Goal: Find specific page/section: Find specific page/section

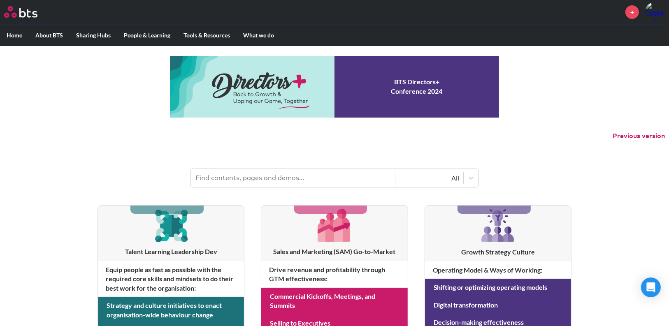
click at [237, 173] on input "text" at bounding box center [294, 178] width 206 height 18
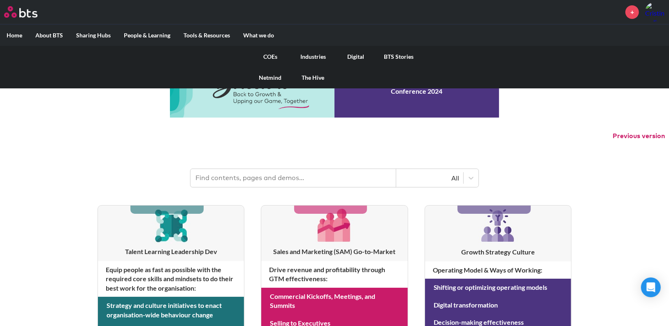
click at [355, 53] on link "Digital" at bounding box center [356, 56] width 43 height 21
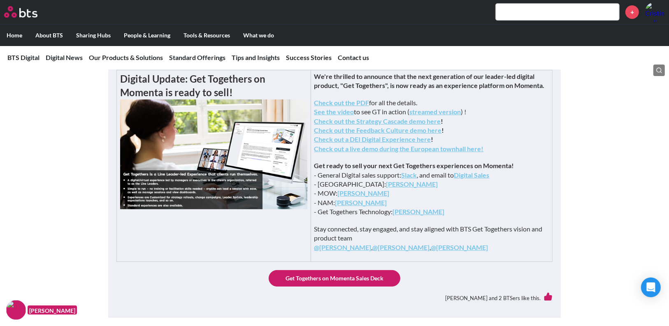
scroll to position [329, 0]
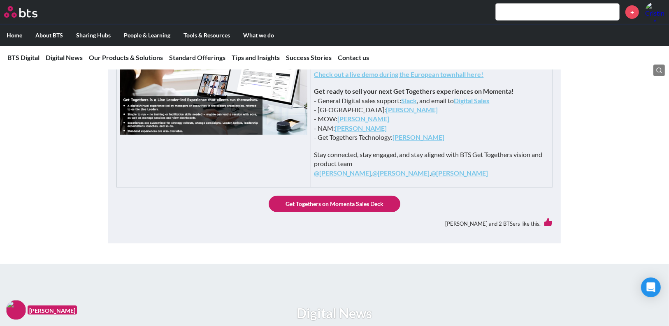
click at [524, 16] on input "text" at bounding box center [557, 12] width 123 height 16
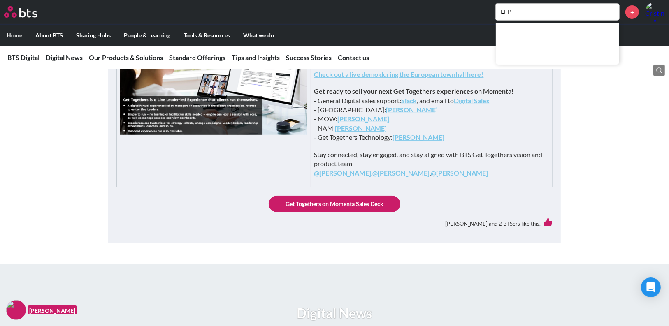
type input "LFP"
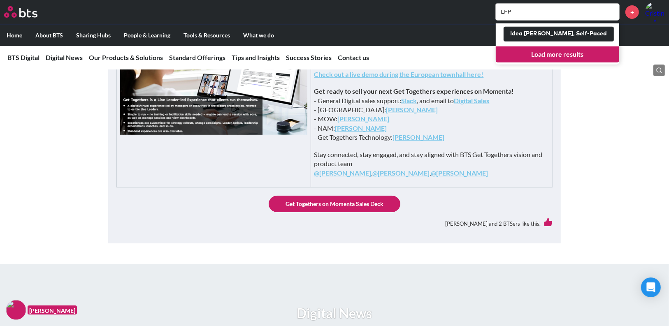
click at [546, 57] on link "Load more results" at bounding box center [557, 55] width 123 height 16
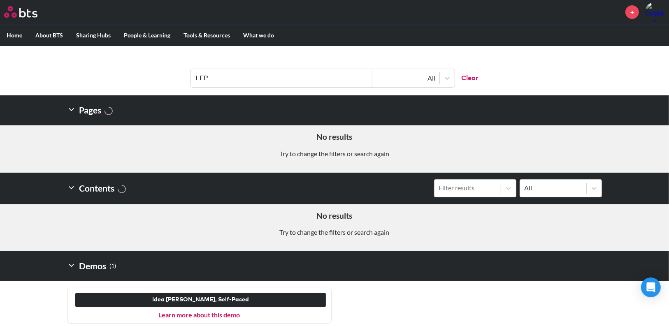
scroll to position [103, 0]
